Goal: Transaction & Acquisition: Purchase product/service

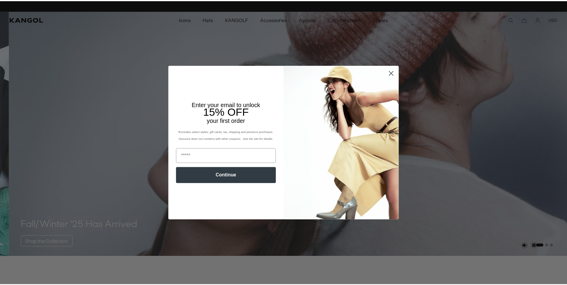
scroll to position [0, 123]
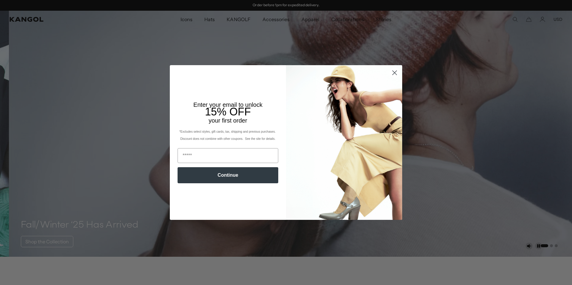
drag, startPoint x: 392, startPoint y: 72, endPoint x: 206, endPoint y: 23, distance: 192.1
click at [391, 71] on icon "Close dialog" at bounding box center [394, 73] width 10 height 10
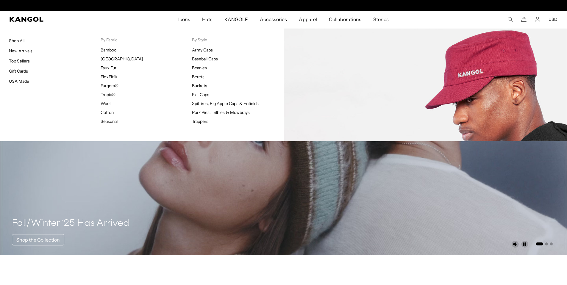
scroll to position [0, 0]
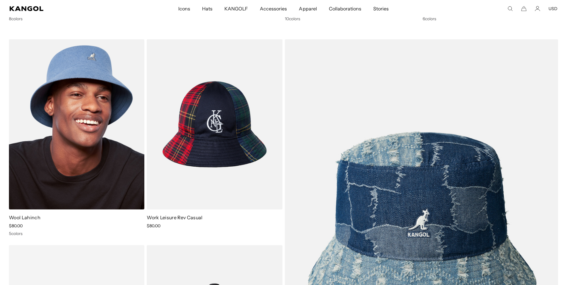
click at [71, 128] on img at bounding box center [76, 124] width 135 height 170
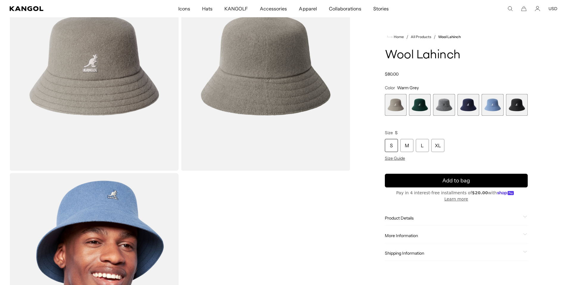
scroll to position [0, 123]
click at [422, 104] on span "2 of 6" at bounding box center [420, 105] width 22 height 22
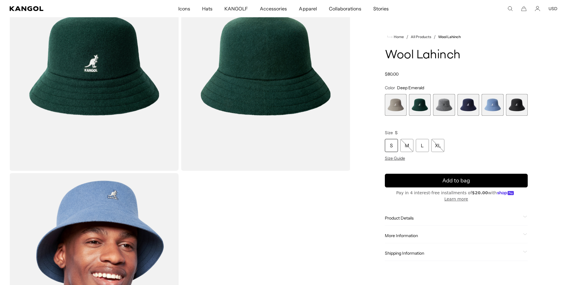
click at [443, 104] on span "3 of 6" at bounding box center [444, 105] width 22 height 22
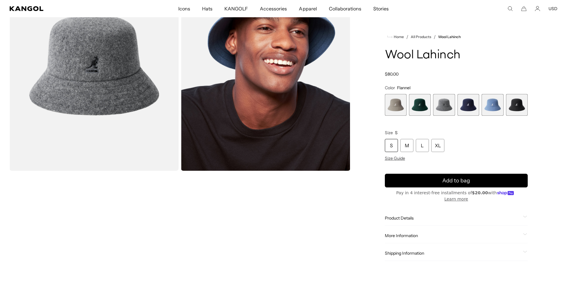
click at [468, 107] on span "4 of 6" at bounding box center [469, 105] width 22 height 22
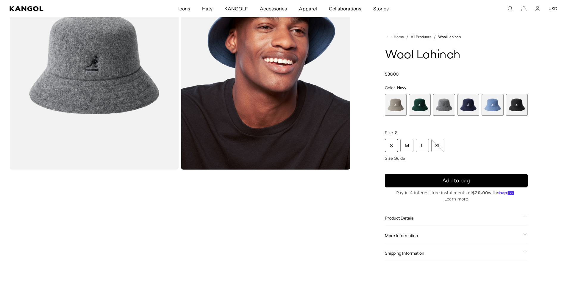
scroll to position [0, 123]
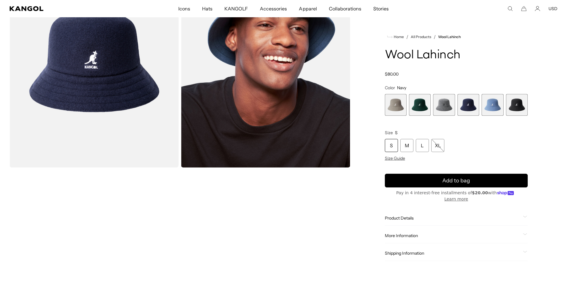
click at [469, 107] on span "4 of 6" at bounding box center [469, 105] width 22 height 22
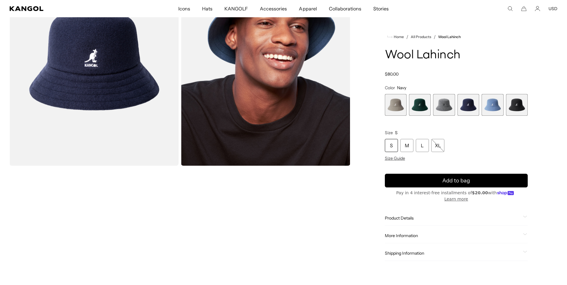
click at [492, 106] on span "5 of 6" at bounding box center [493, 105] width 22 height 22
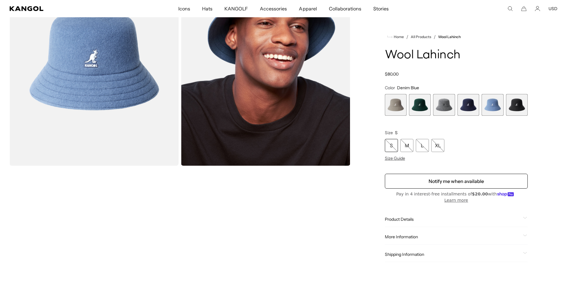
click at [516, 104] on span "6 of 6" at bounding box center [517, 105] width 22 height 22
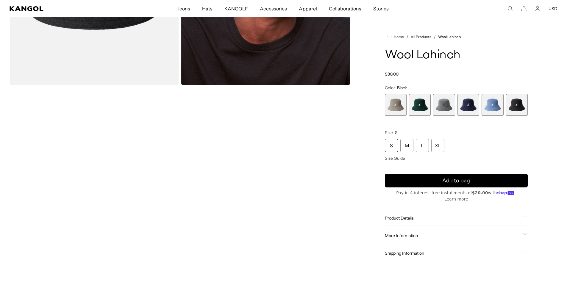
click at [410, 216] on span "Product Details" at bounding box center [453, 218] width 136 height 5
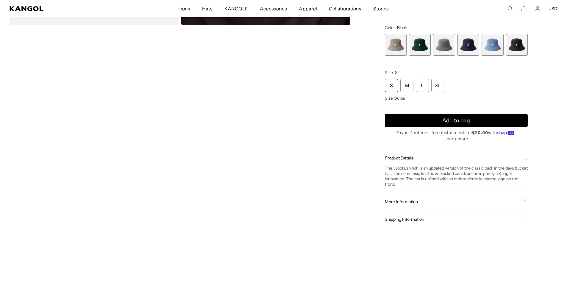
scroll to position [0, 123]
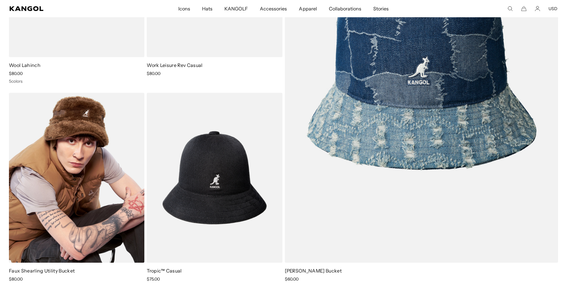
scroll to position [0, 123]
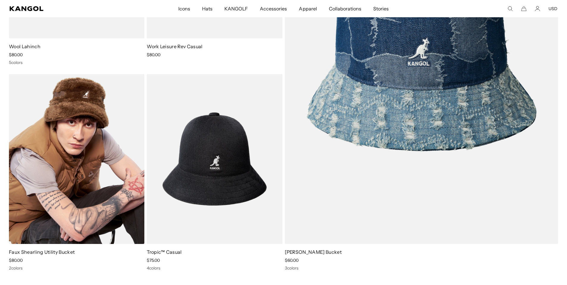
click at [89, 112] on img at bounding box center [76, 159] width 135 height 170
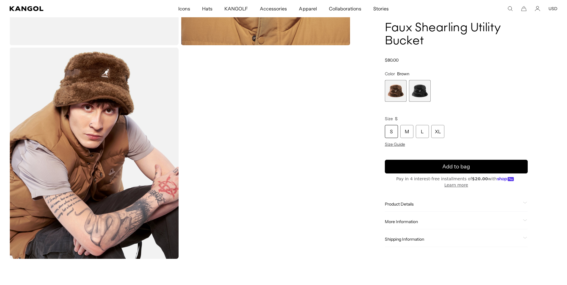
scroll to position [418, 0]
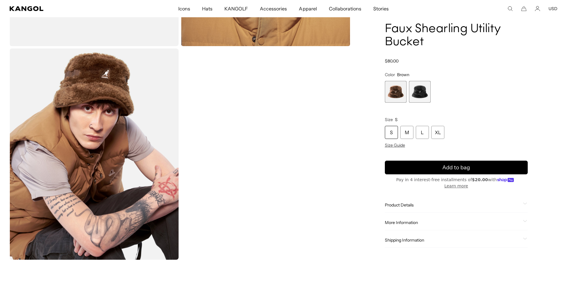
click at [417, 102] on span "2 of 2" at bounding box center [420, 92] width 22 height 22
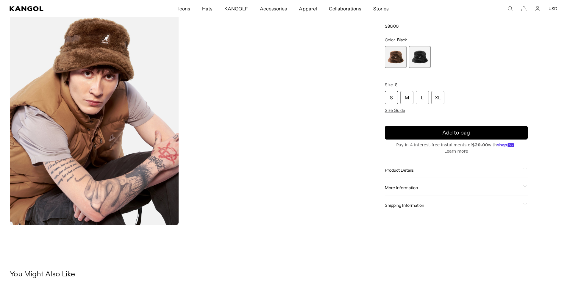
scroll to position [0, 123]
click at [410, 170] on span "Product Details" at bounding box center [453, 170] width 136 height 5
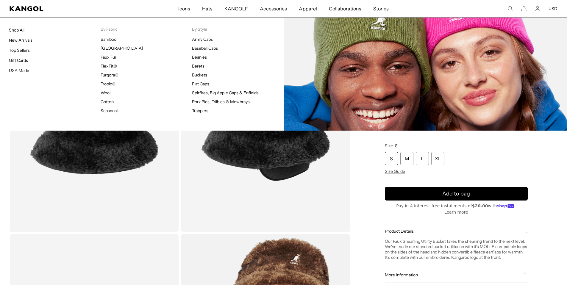
scroll to position [0, 0]
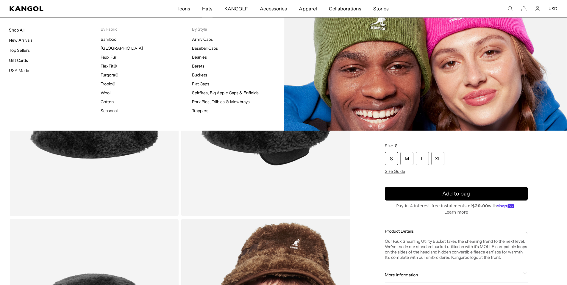
click at [200, 57] on link "Beanies" at bounding box center [199, 56] width 15 height 5
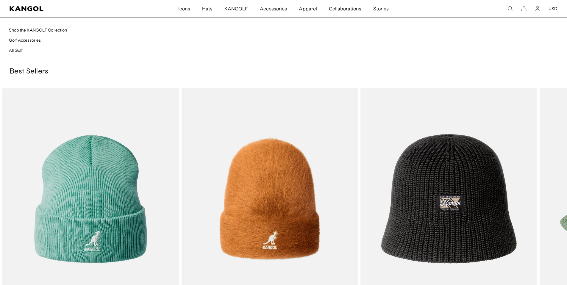
scroll to position [0, 123]
click at [233, 8] on span "KANGOLF" at bounding box center [236, 8] width 24 height 17
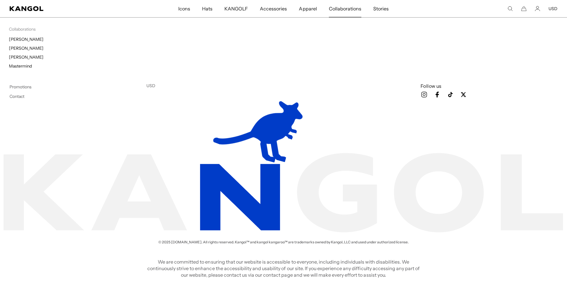
scroll to position [0, 123]
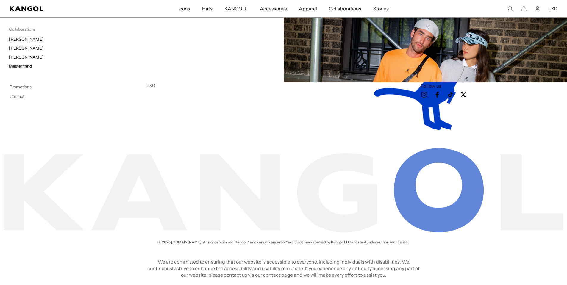
click at [23, 40] on link "[PERSON_NAME]" at bounding box center [26, 39] width 35 height 5
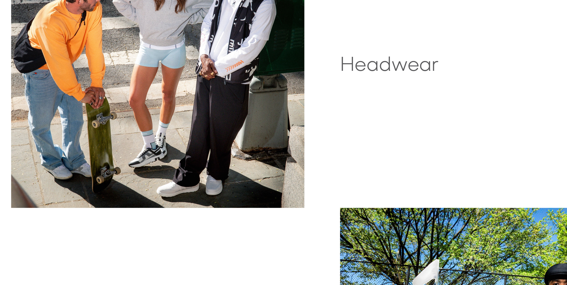
scroll to position [0, 123]
click at [221, 115] on img at bounding box center [132, 99] width 244 height 244
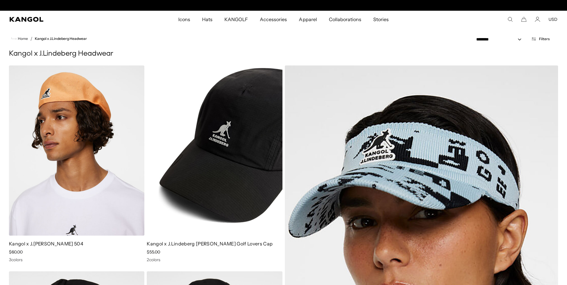
scroll to position [0, 123]
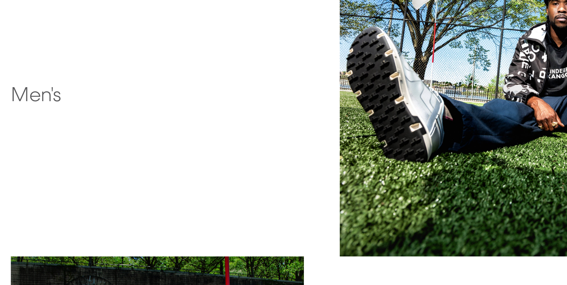
click at [359, 159] on img at bounding box center [421, 124] width 274 height 274
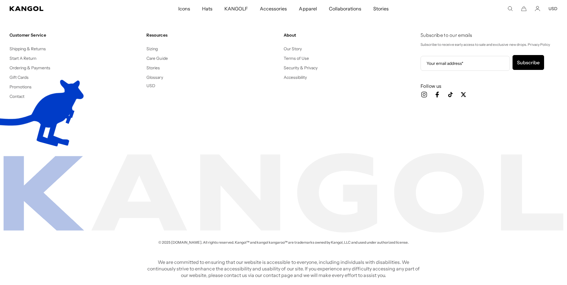
scroll to position [0, 123]
